Goal: Navigation & Orientation: Find specific page/section

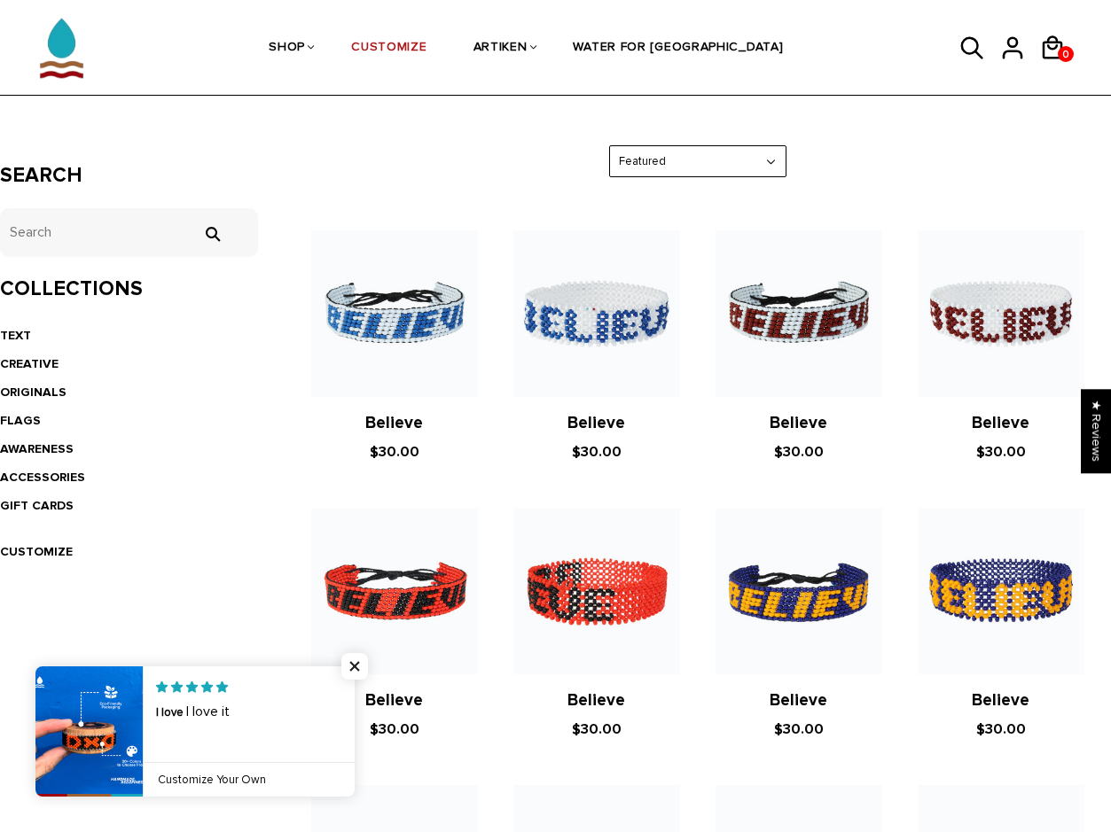
scroll to position [171, 0]
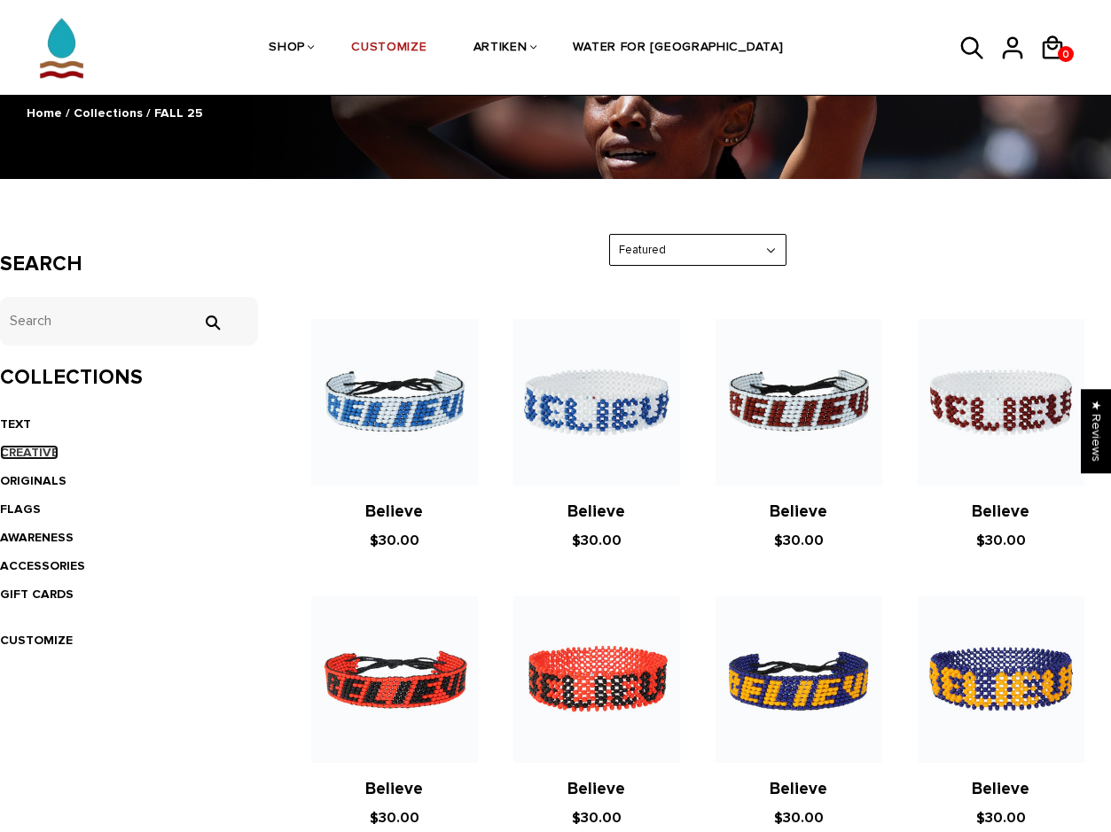
click at [36, 460] on link "CREATIVE" at bounding box center [29, 452] width 59 height 15
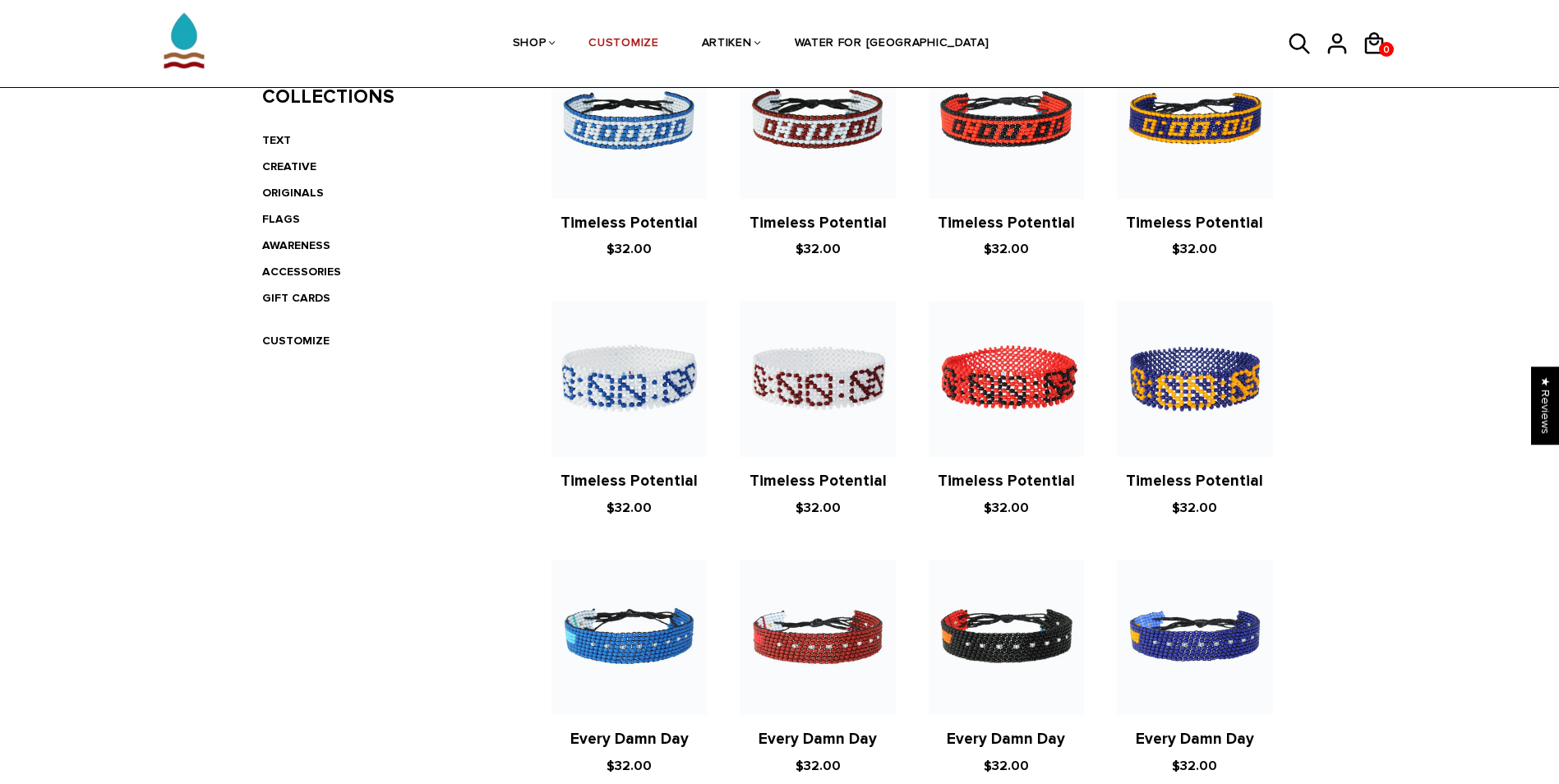
scroll to position [247, 0]
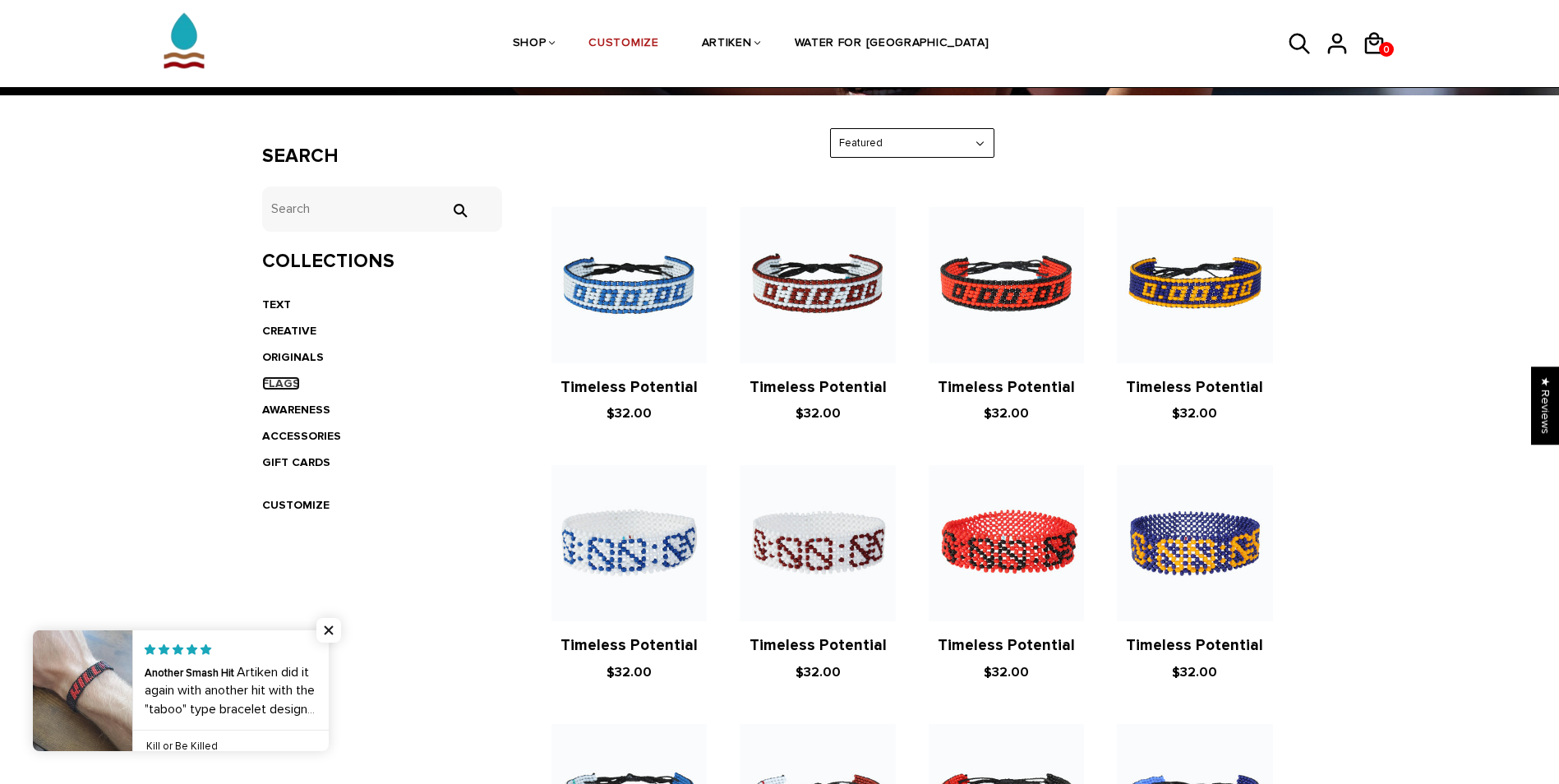
click at [280, 386] on link "FLAGS" at bounding box center [281, 383] width 38 height 14
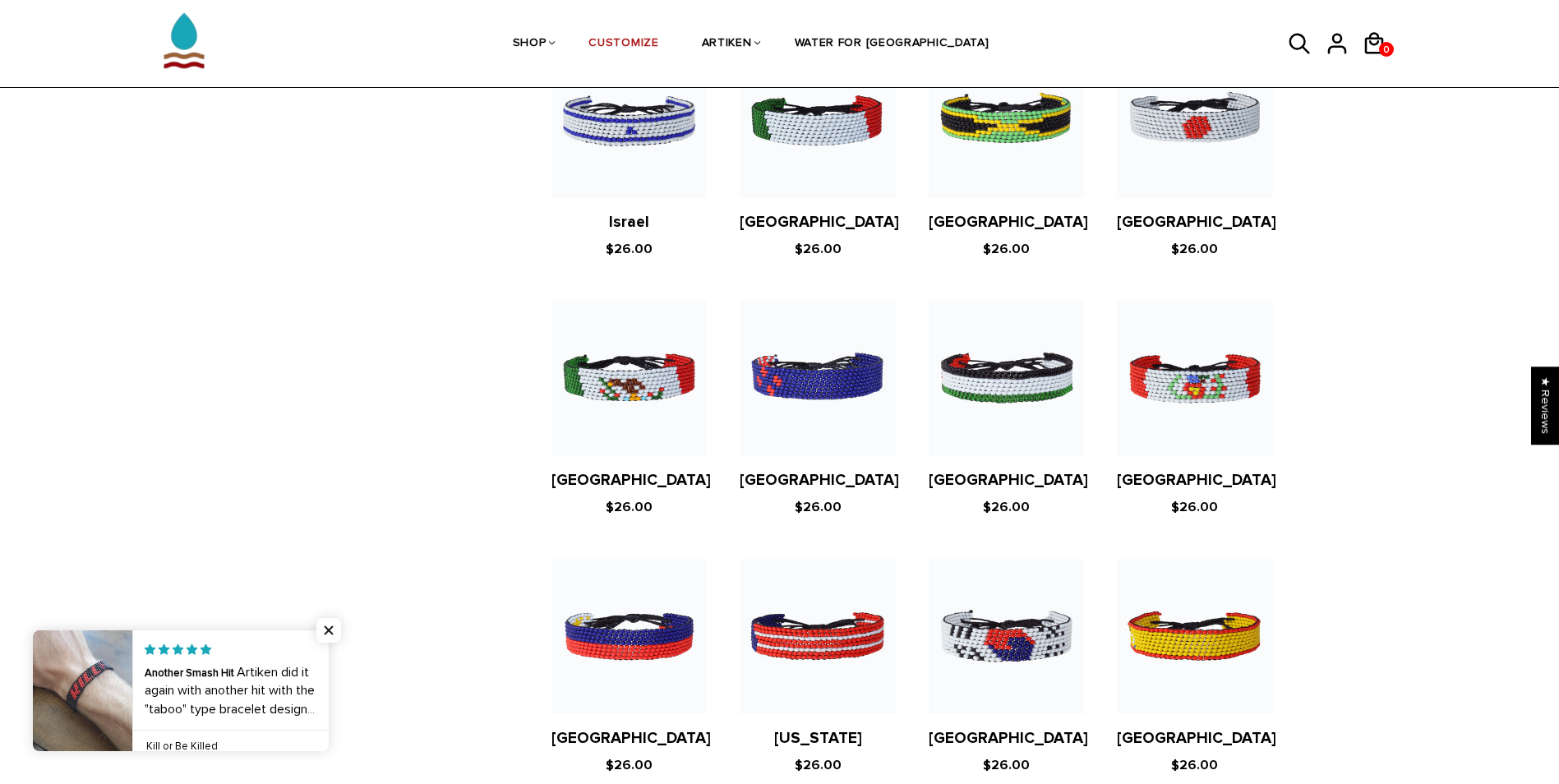
scroll to position [2876, 0]
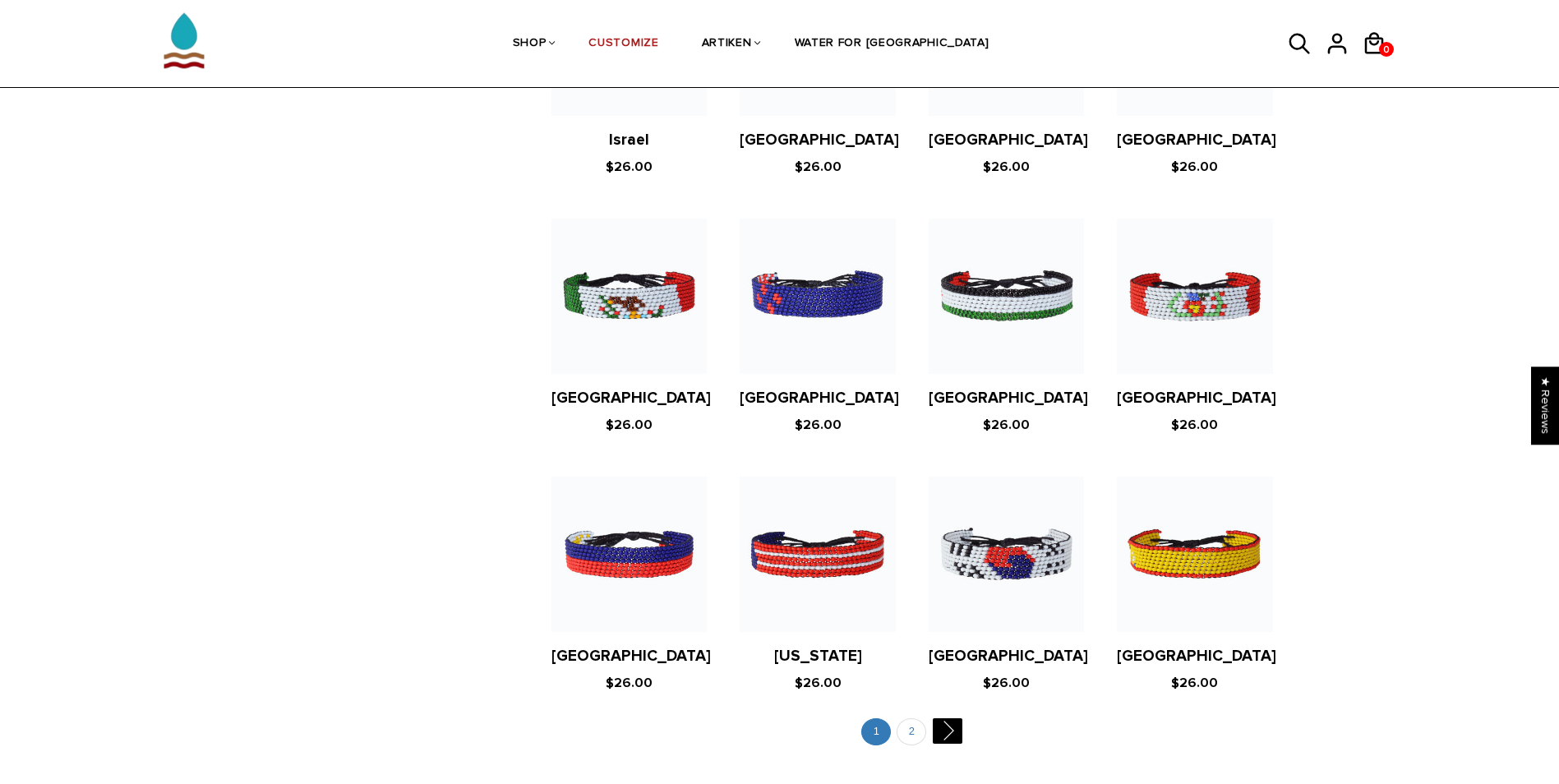
click at [953, 718] on ul "1 2 " at bounding box center [912, 734] width 771 height 32
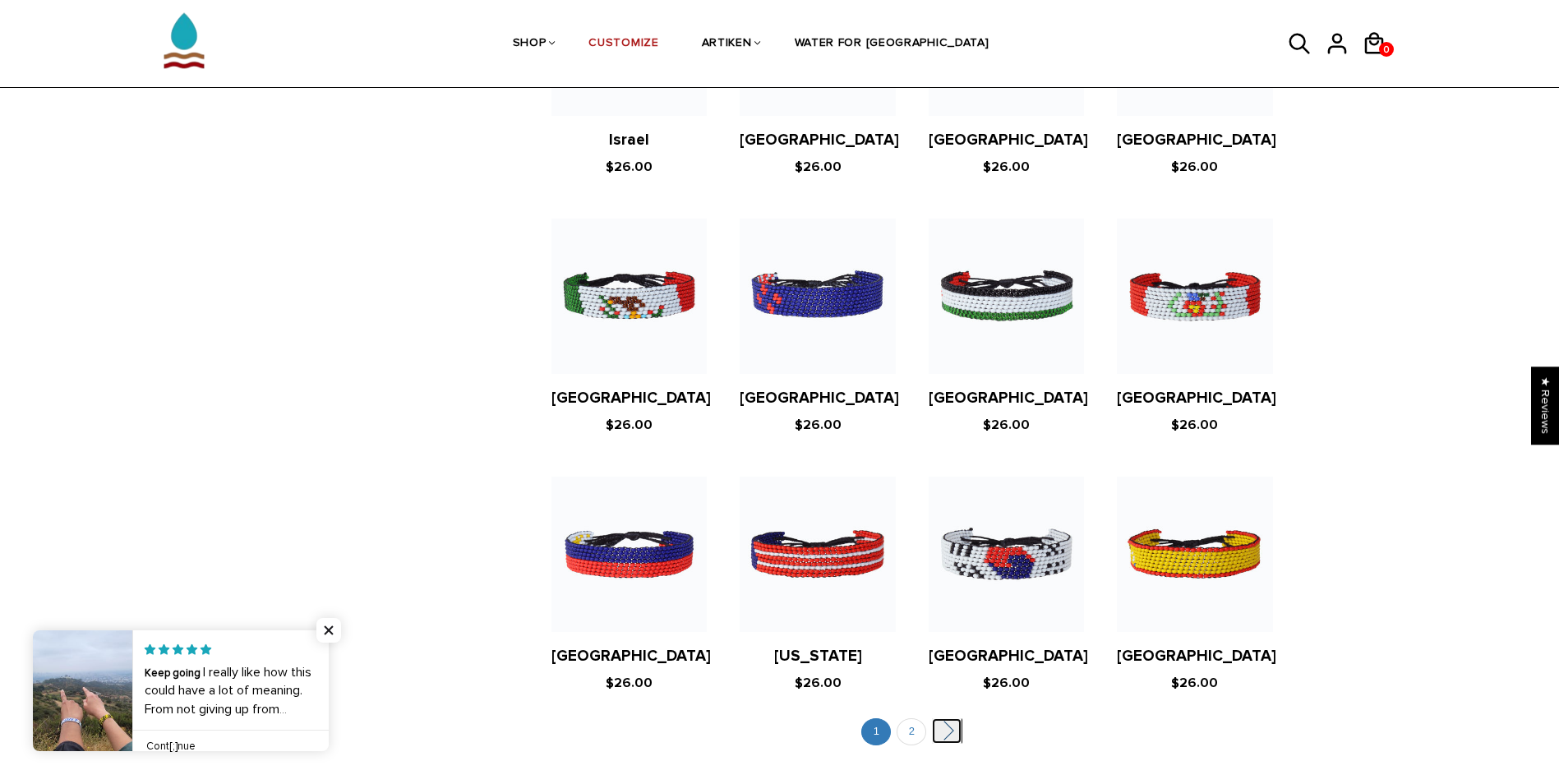
click at [941, 718] on link "" at bounding box center [946, 730] width 30 height 25
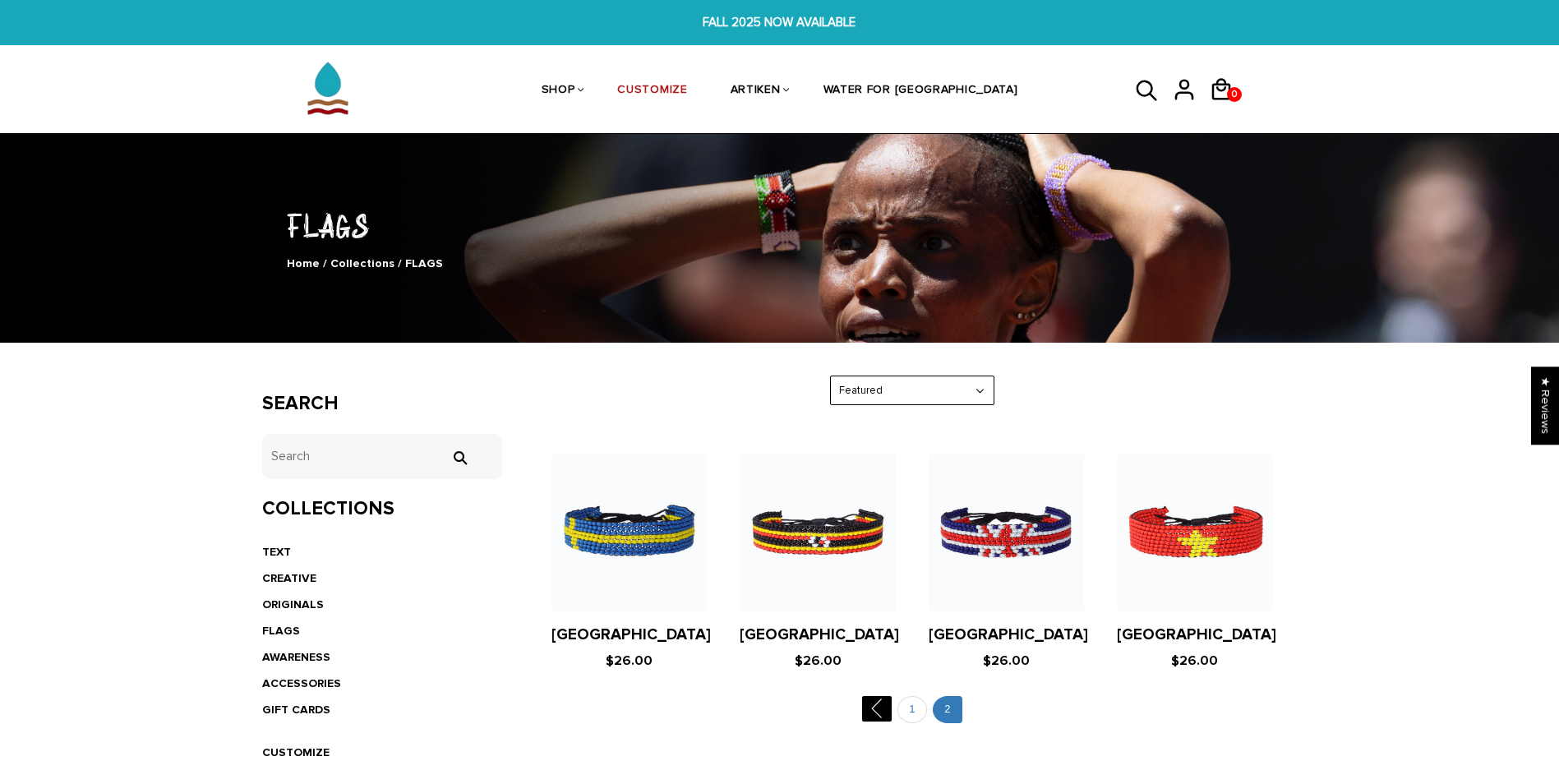
scroll to position [247, 0]
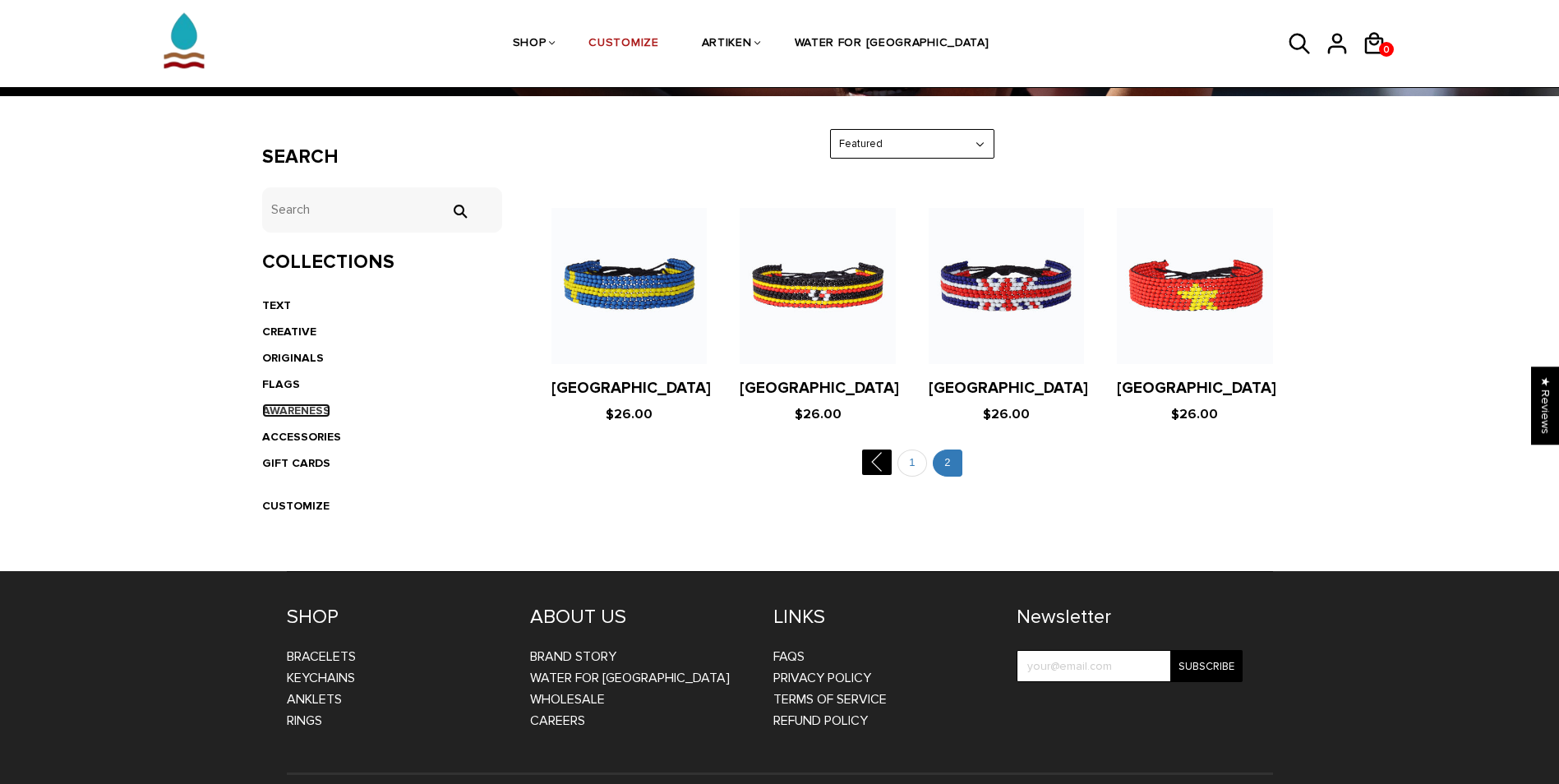
click at [295, 415] on link "AWARENESS" at bounding box center [297, 410] width 69 height 14
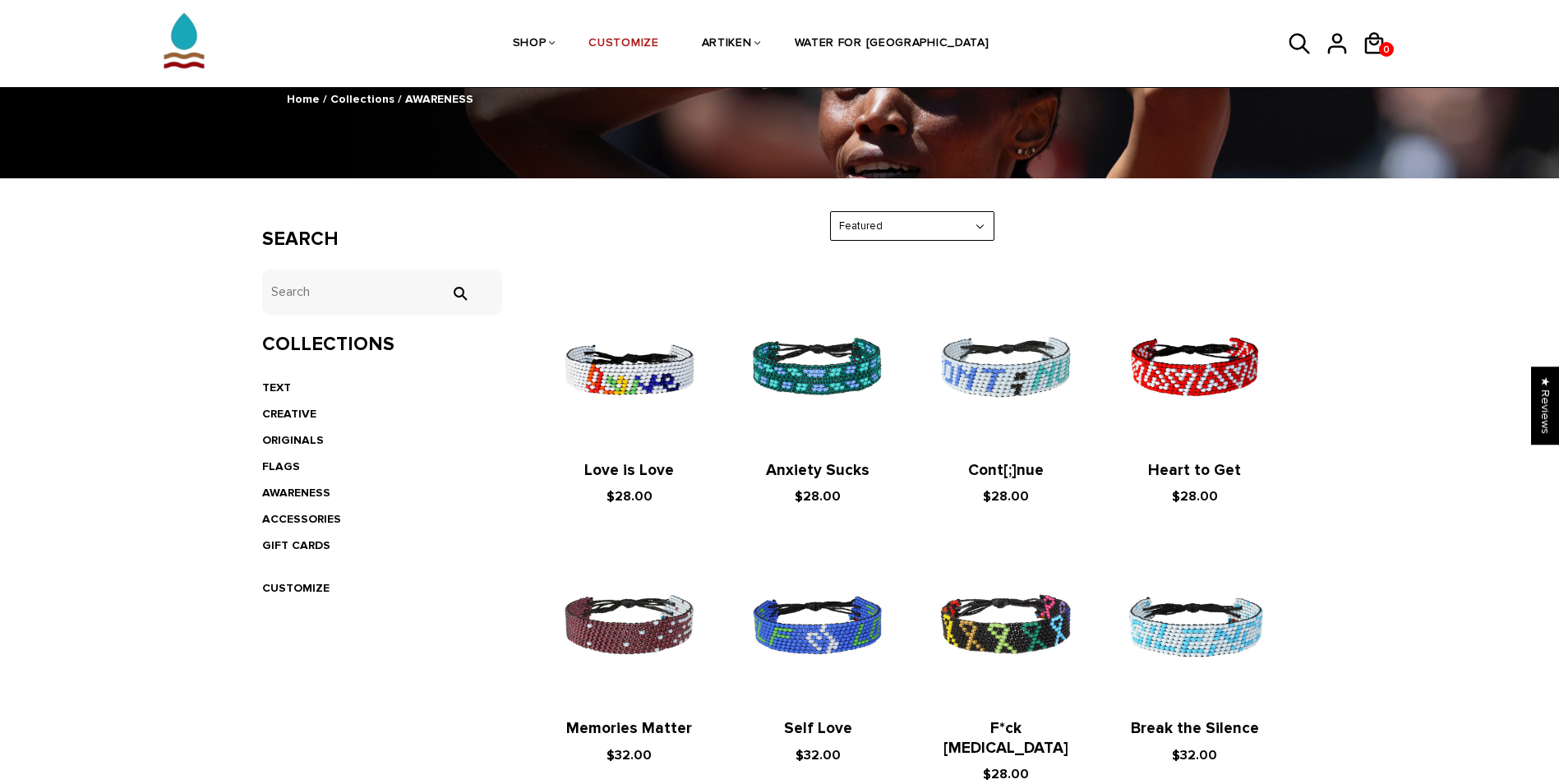
scroll to position [411, 0]
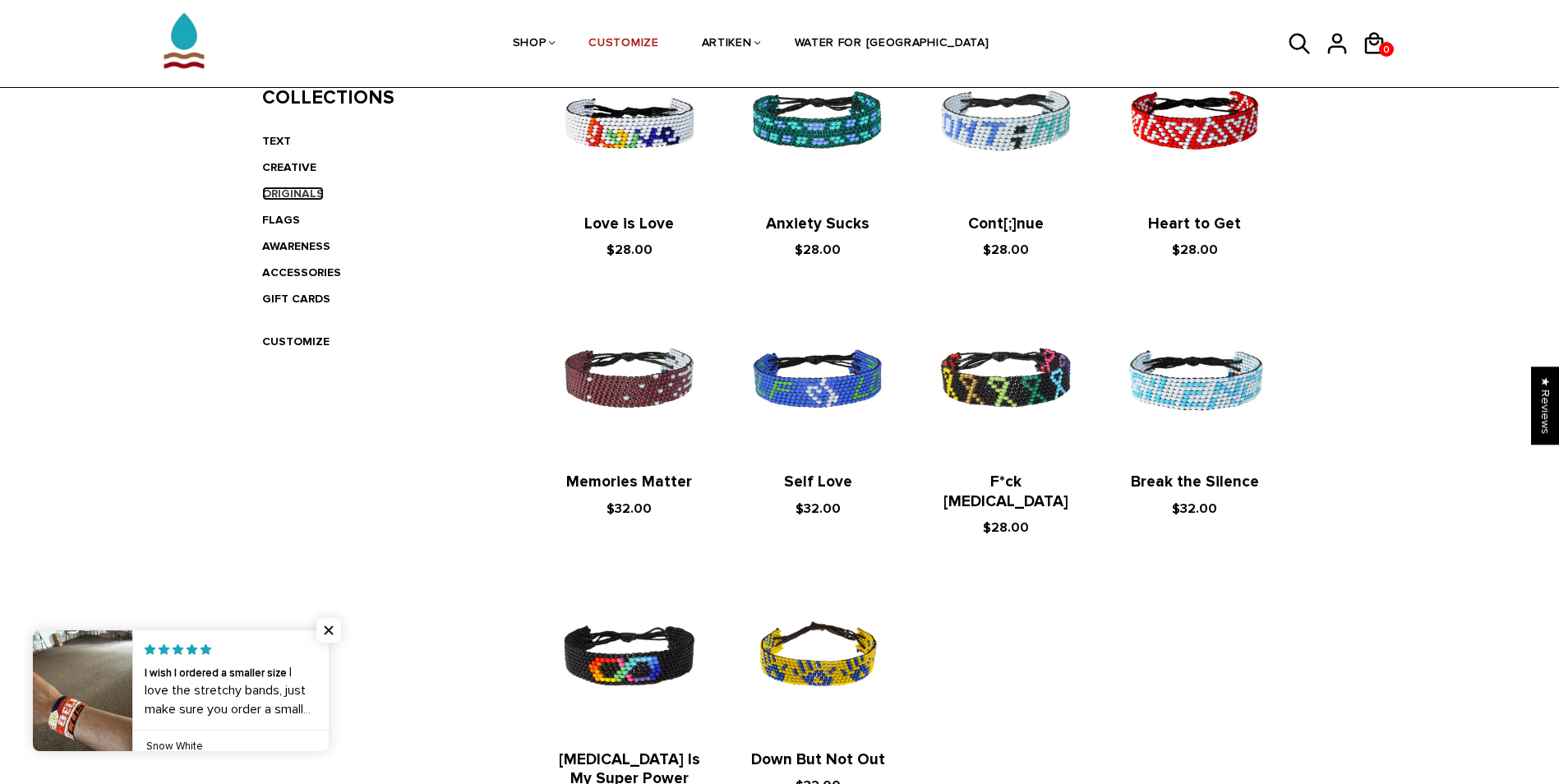
click at [300, 191] on link "ORIGINALS" at bounding box center [293, 193] width 61 height 14
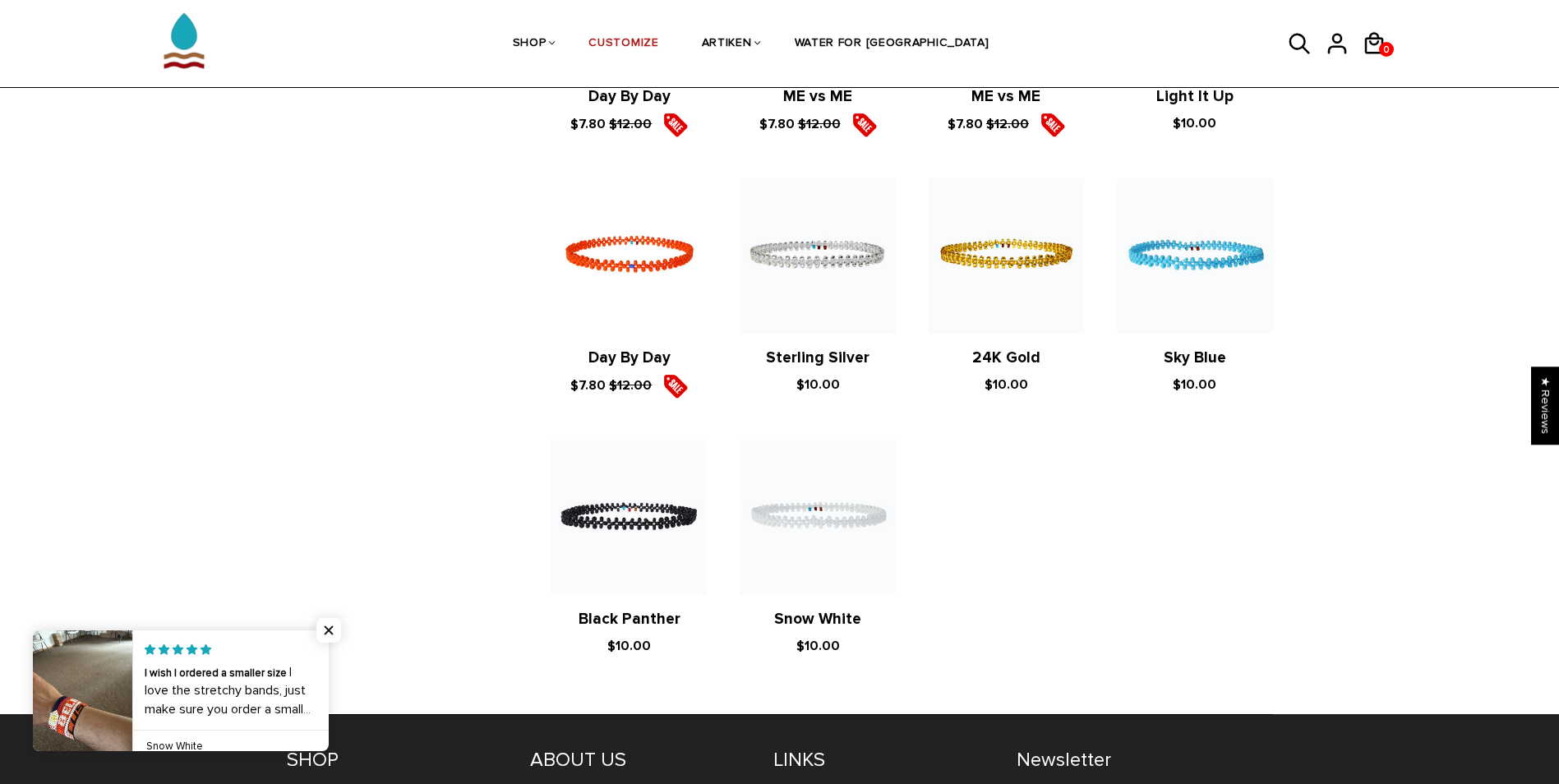
scroll to position [1069, 0]
